Goal: Browse casually

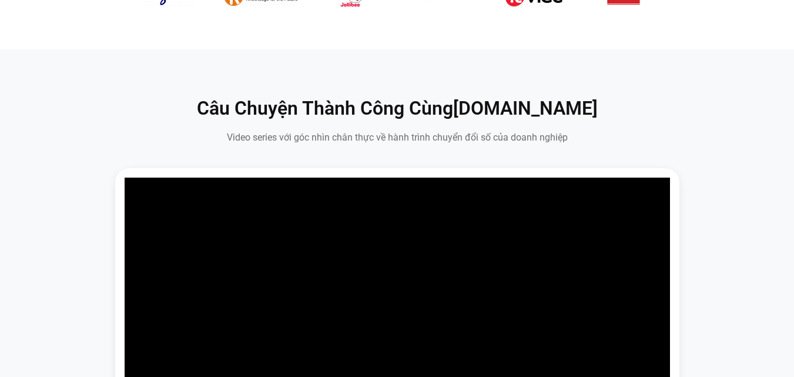
scroll to position [817, 0]
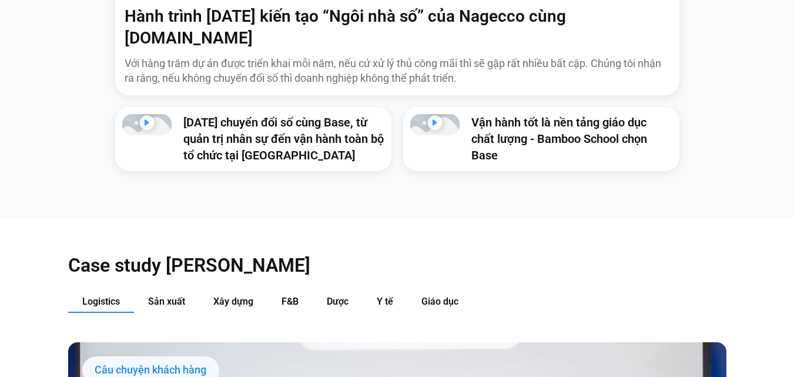
scroll to position [1229, 0]
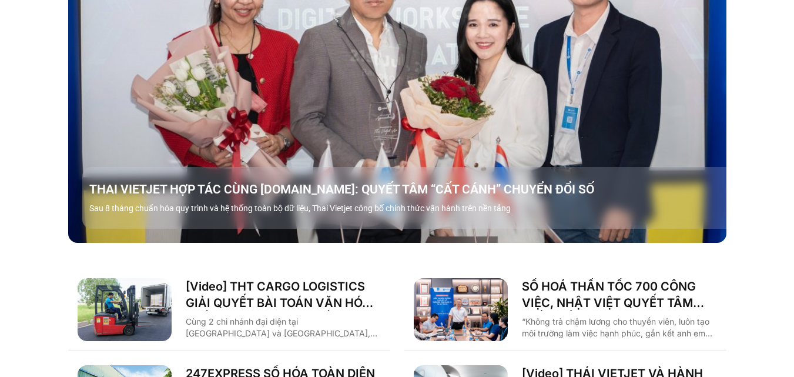
scroll to position [1640, 0]
